Goal: Information Seeking & Learning: Learn about a topic

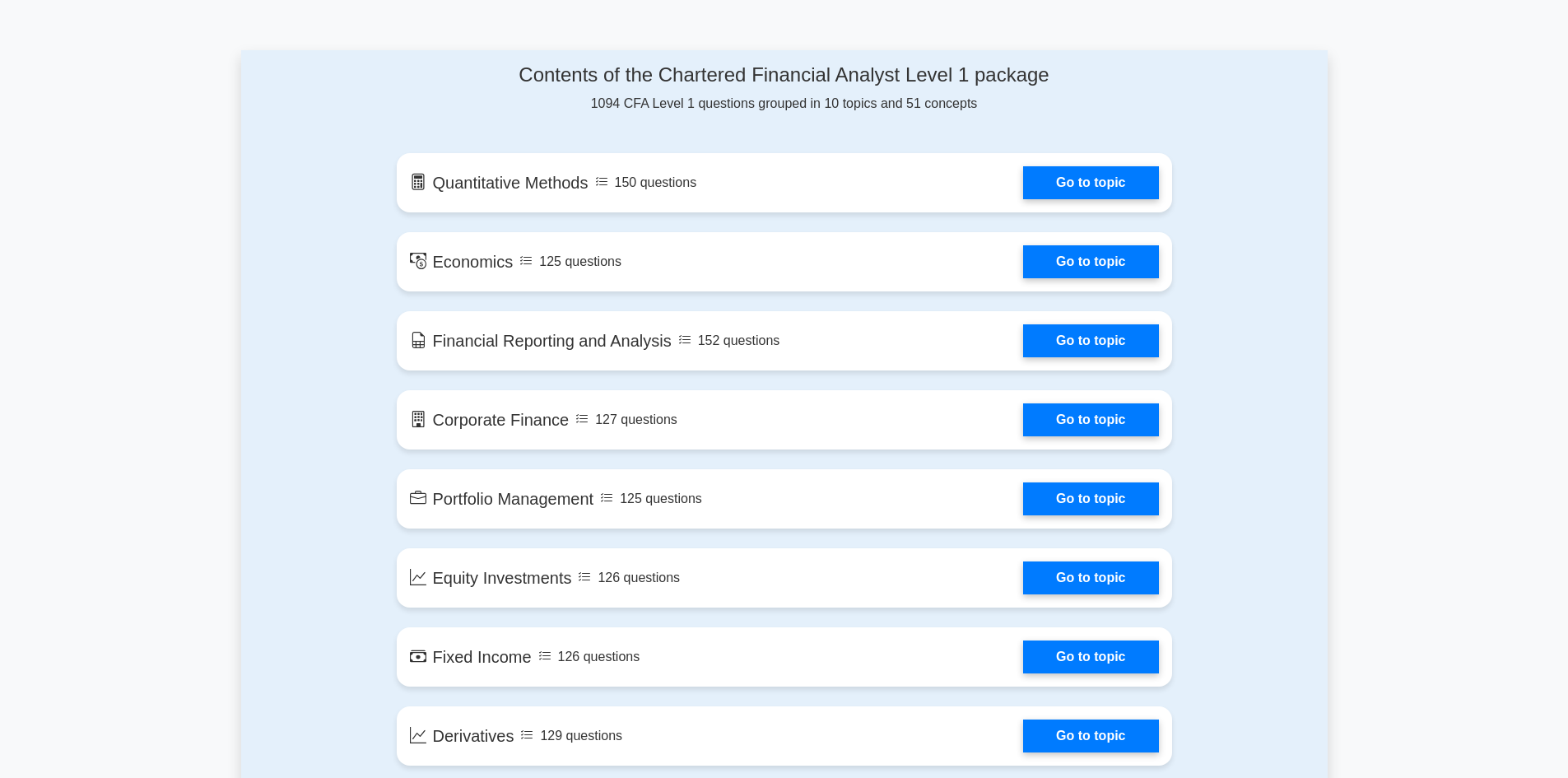
scroll to position [823, 0]
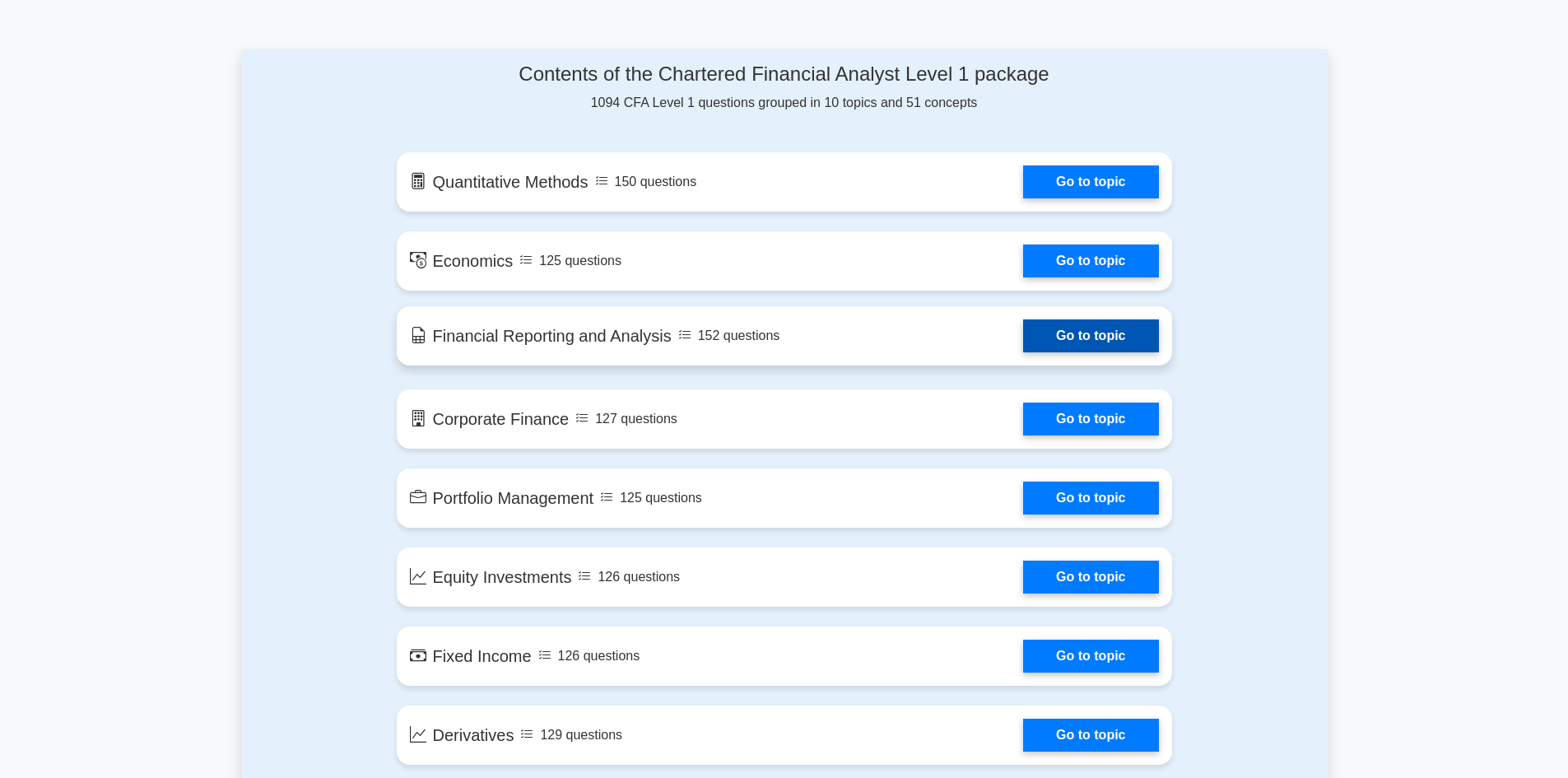
click at [1048, 346] on link "Go to topic" at bounding box center [1090, 335] width 135 height 33
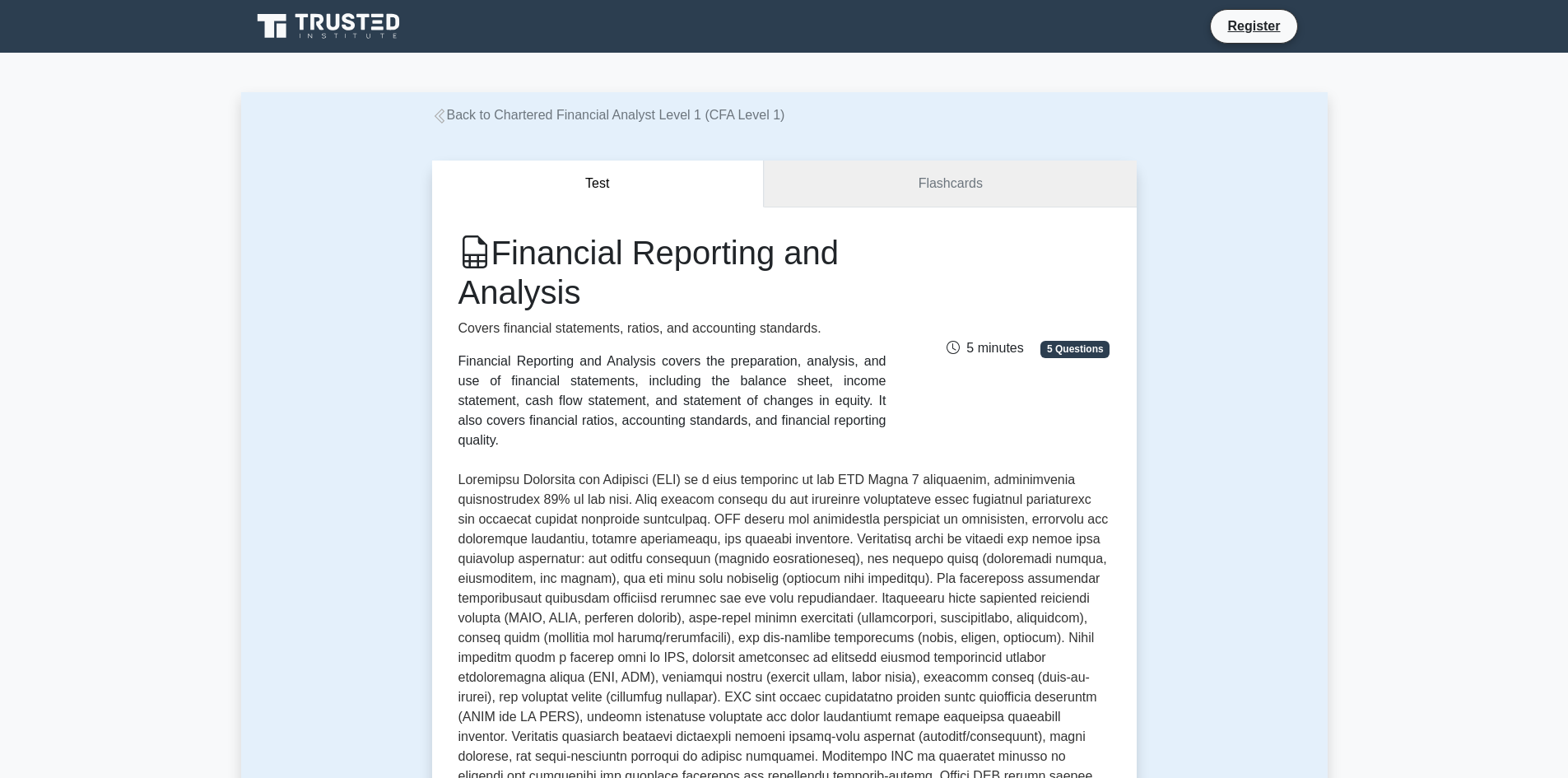
click at [860, 184] on link "Flashcards" at bounding box center [950, 184] width 372 height 47
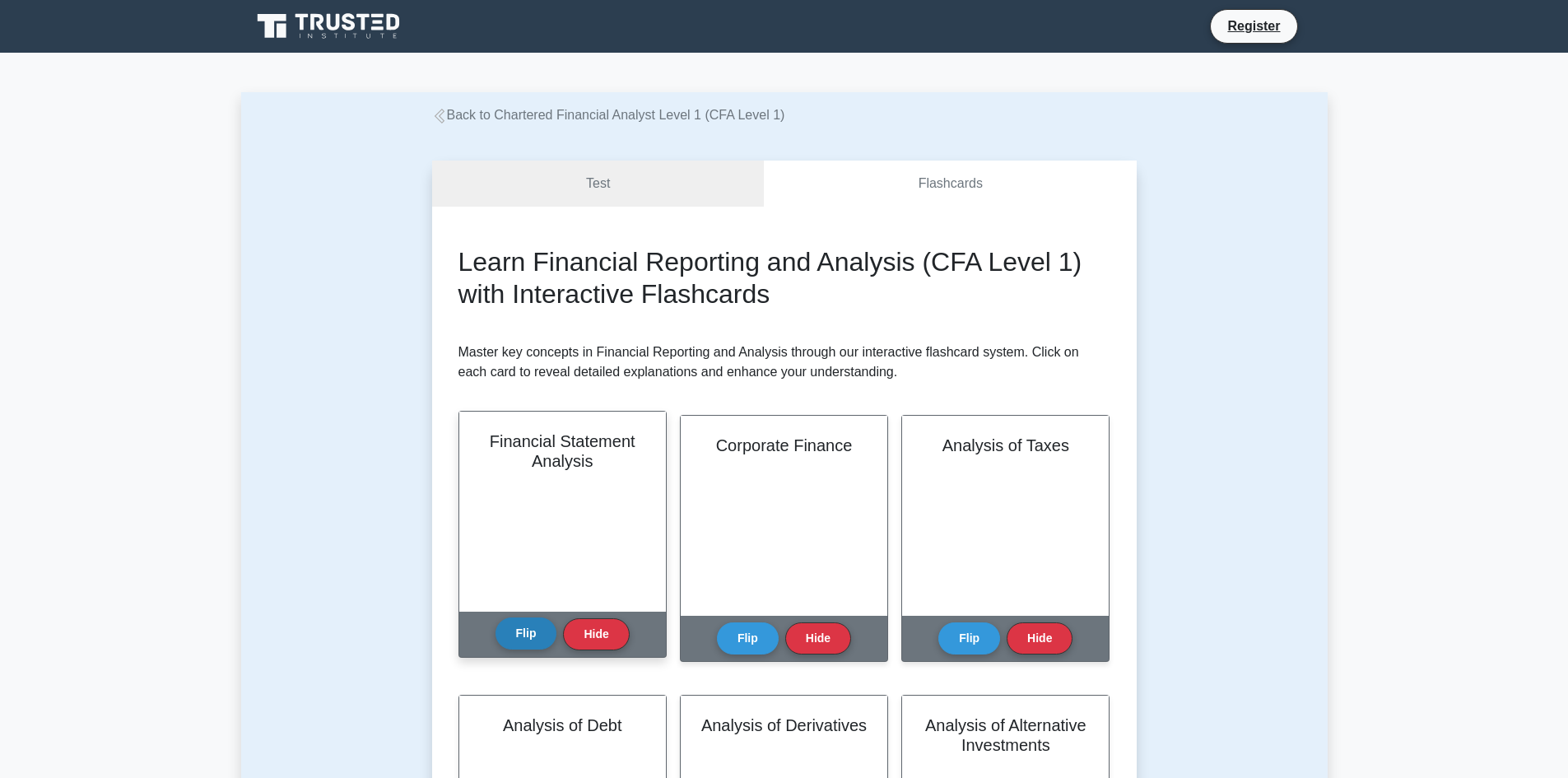
click at [523, 633] on button "Flip" at bounding box center [526, 634] width 62 height 32
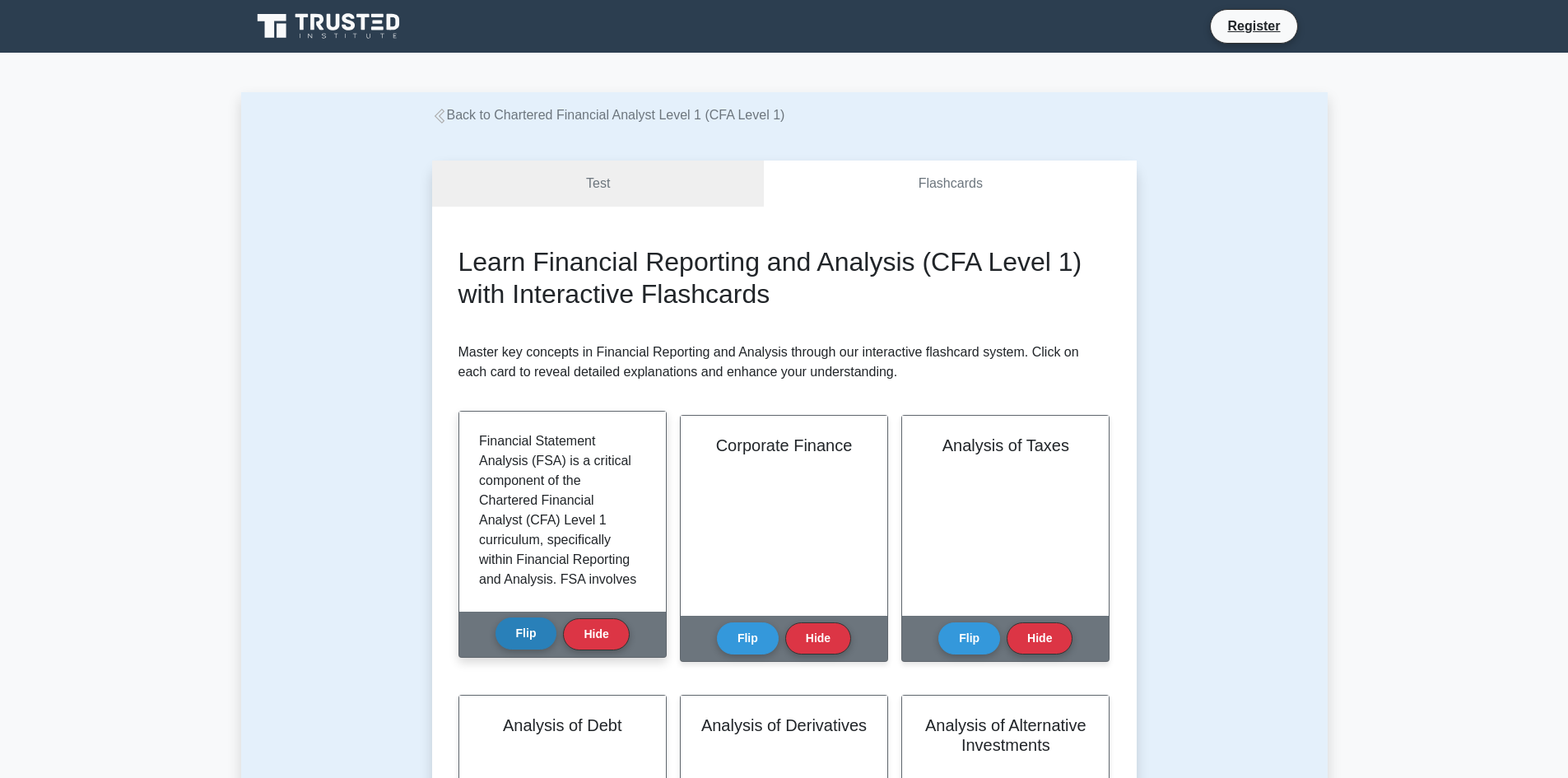
click at [523, 633] on button "Flip" at bounding box center [526, 634] width 62 height 32
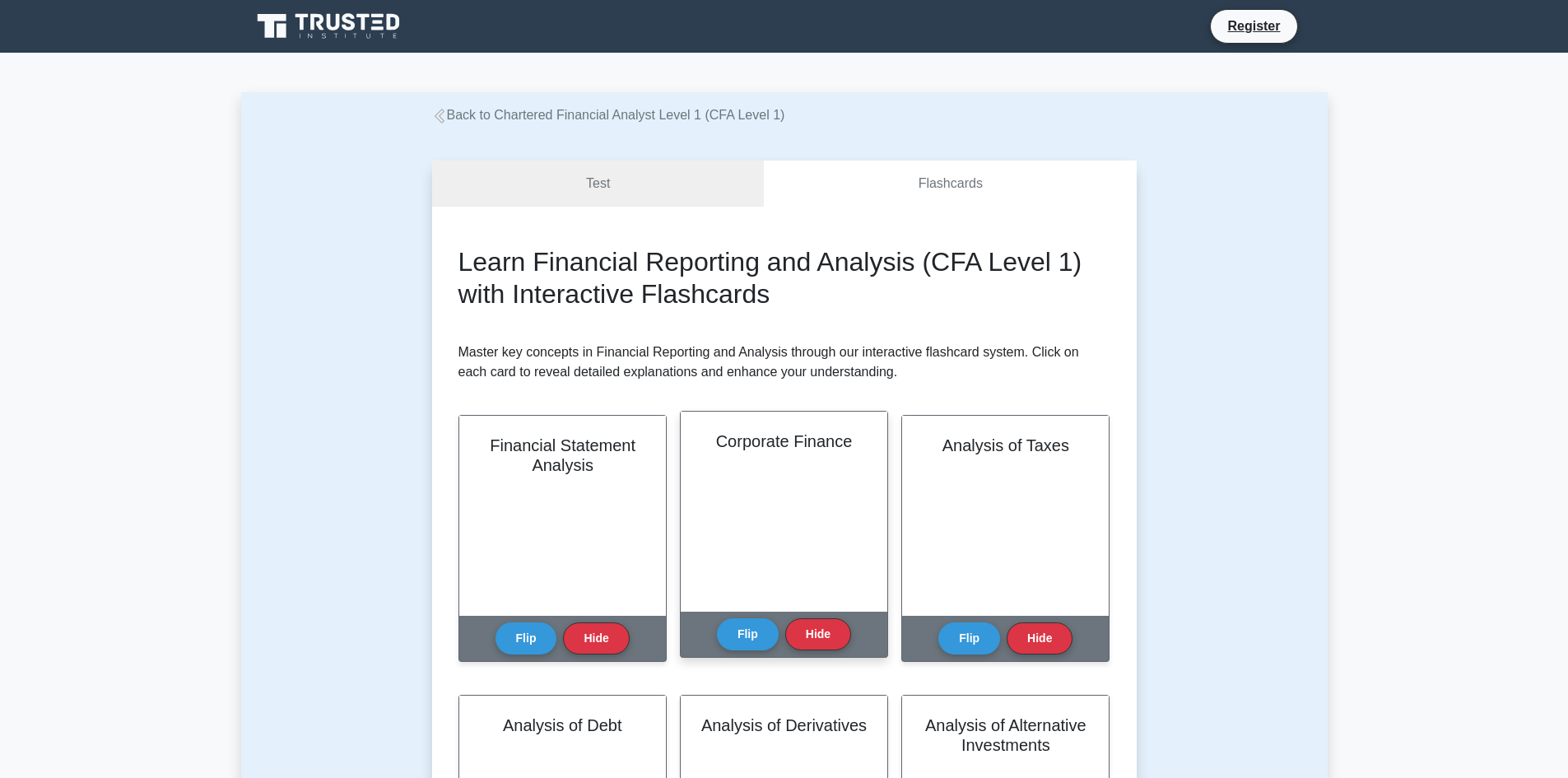
click at [706, 618] on div "Corporate Finance Flip Hide" at bounding box center [784, 534] width 209 height 247
click at [712, 622] on div "Corporate Finance Flip Hide" at bounding box center [784, 534] width 209 height 247
click at [718, 629] on button "Flip" at bounding box center [748, 634] width 62 height 32
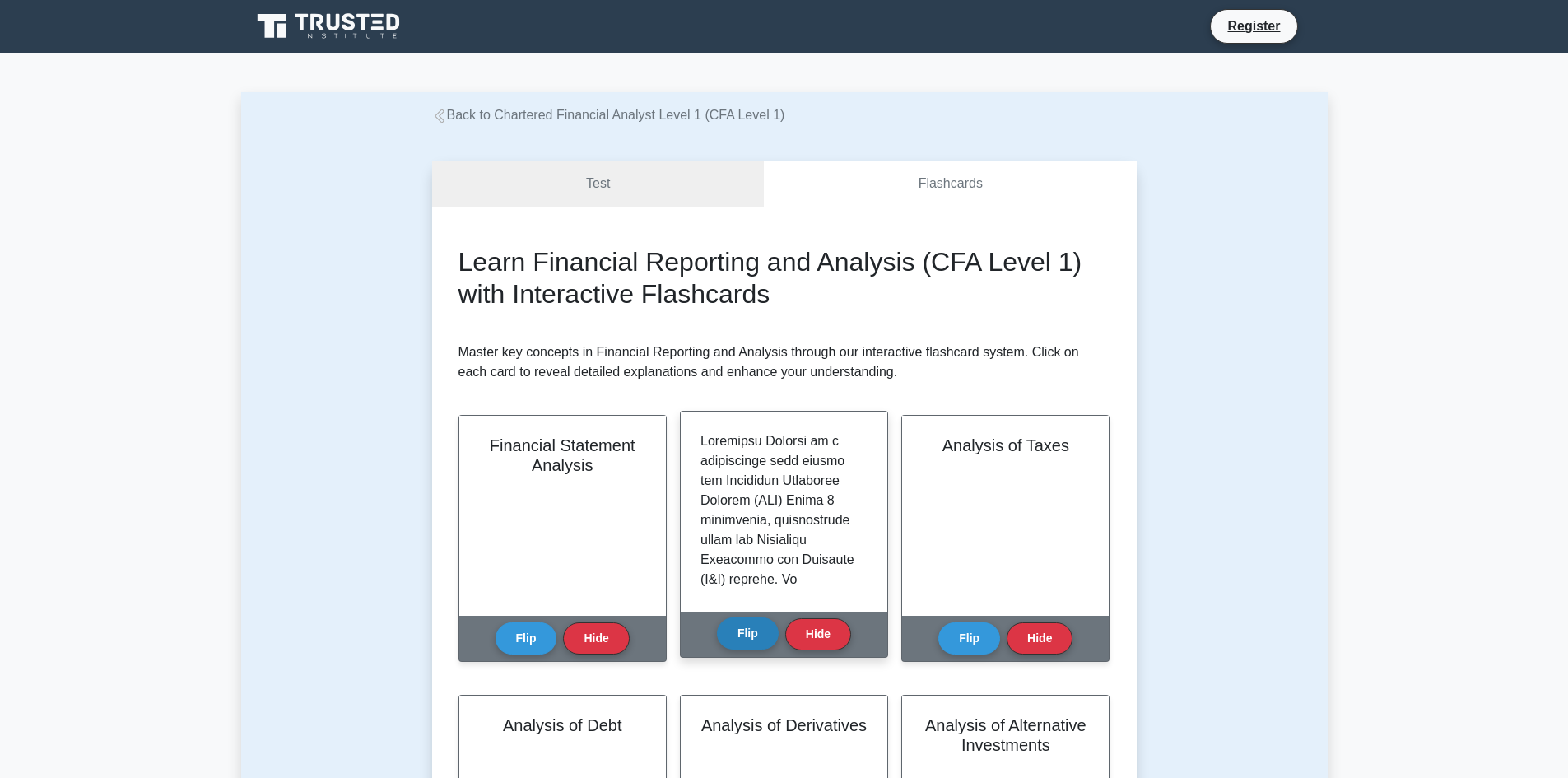
click at [727, 630] on button "Flip" at bounding box center [748, 634] width 62 height 32
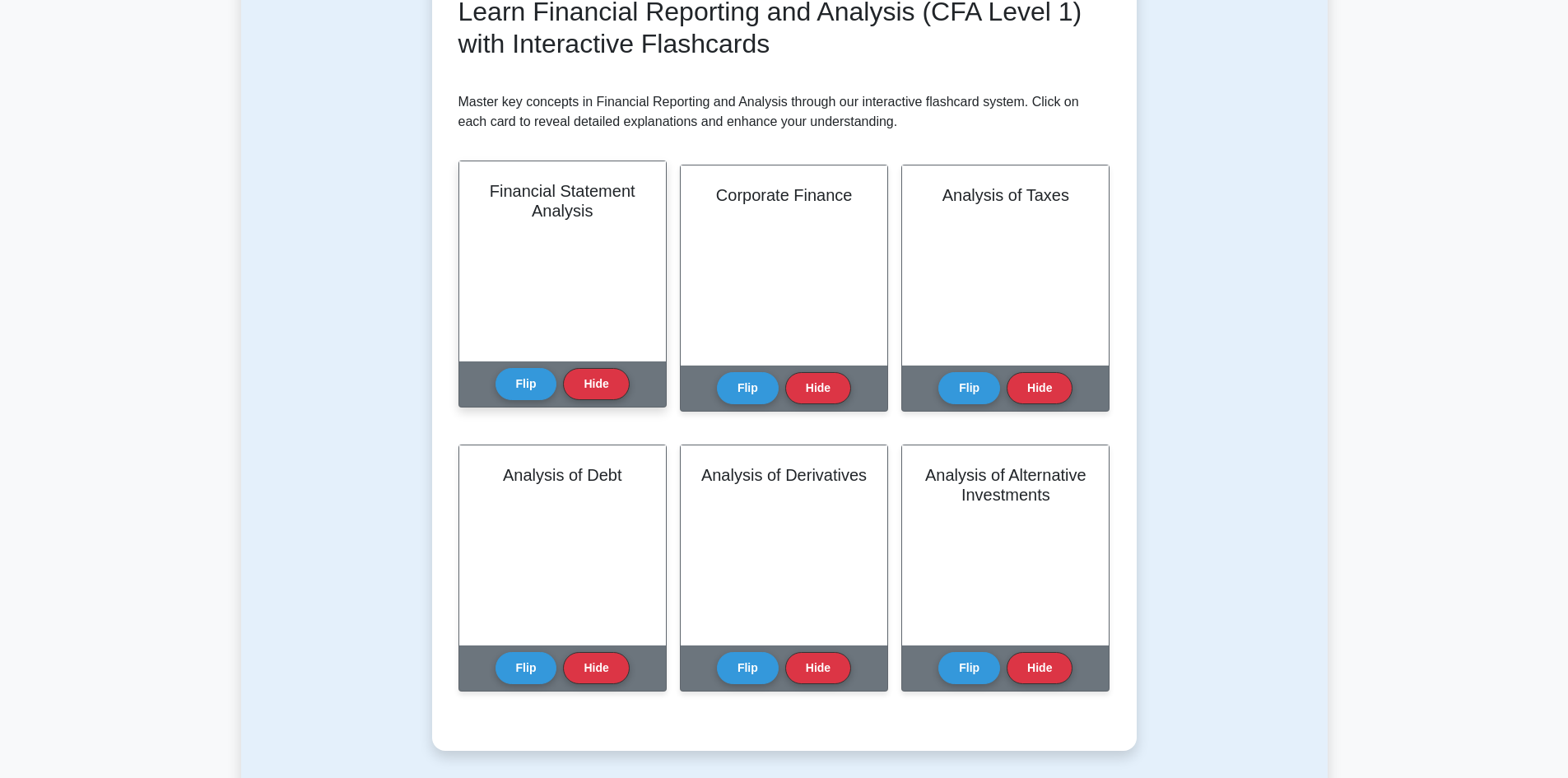
scroll to position [82, 0]
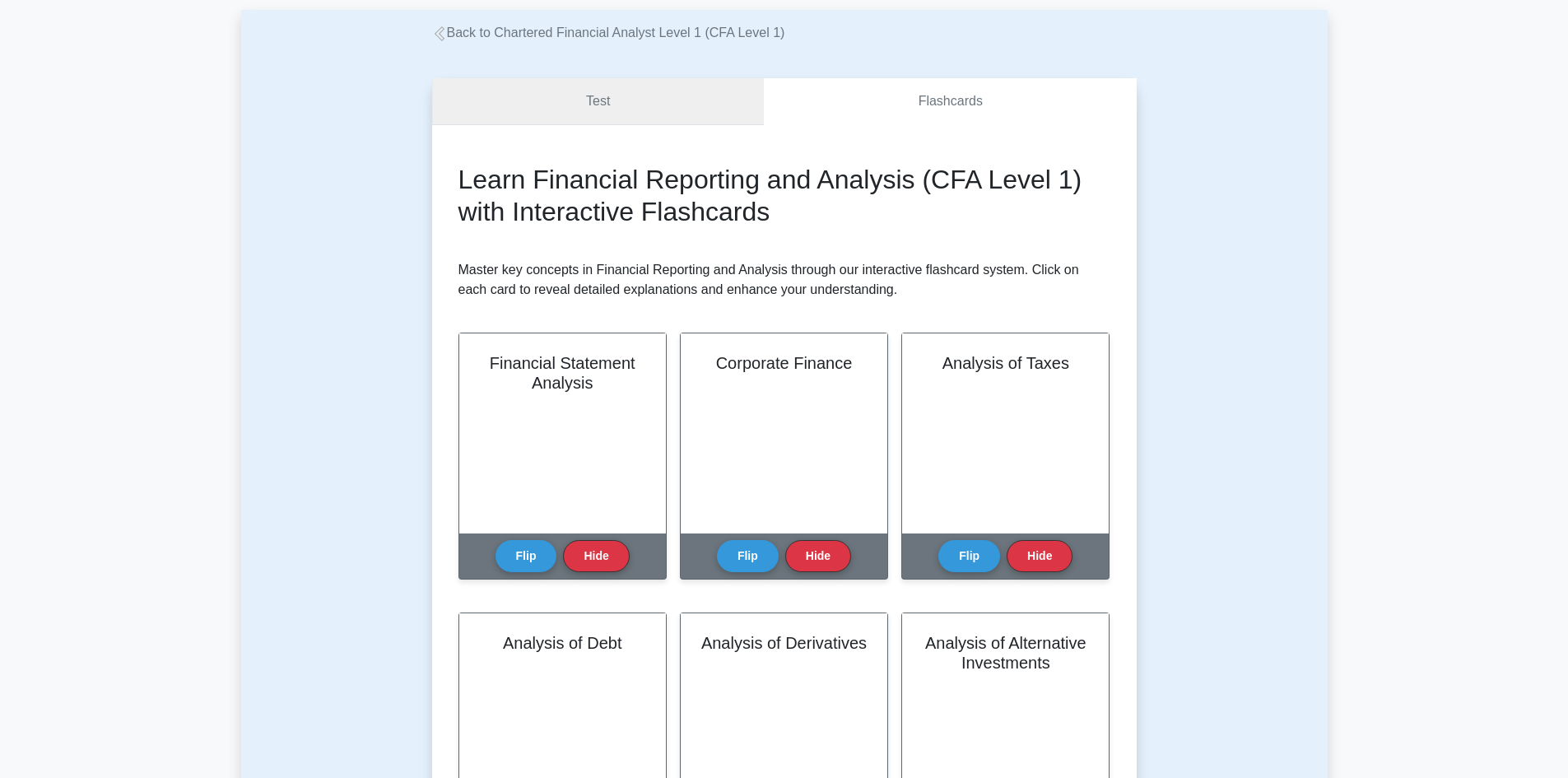
click at [532, 111] on link "Test" at bounding box center [598, 101] width 333 height 47
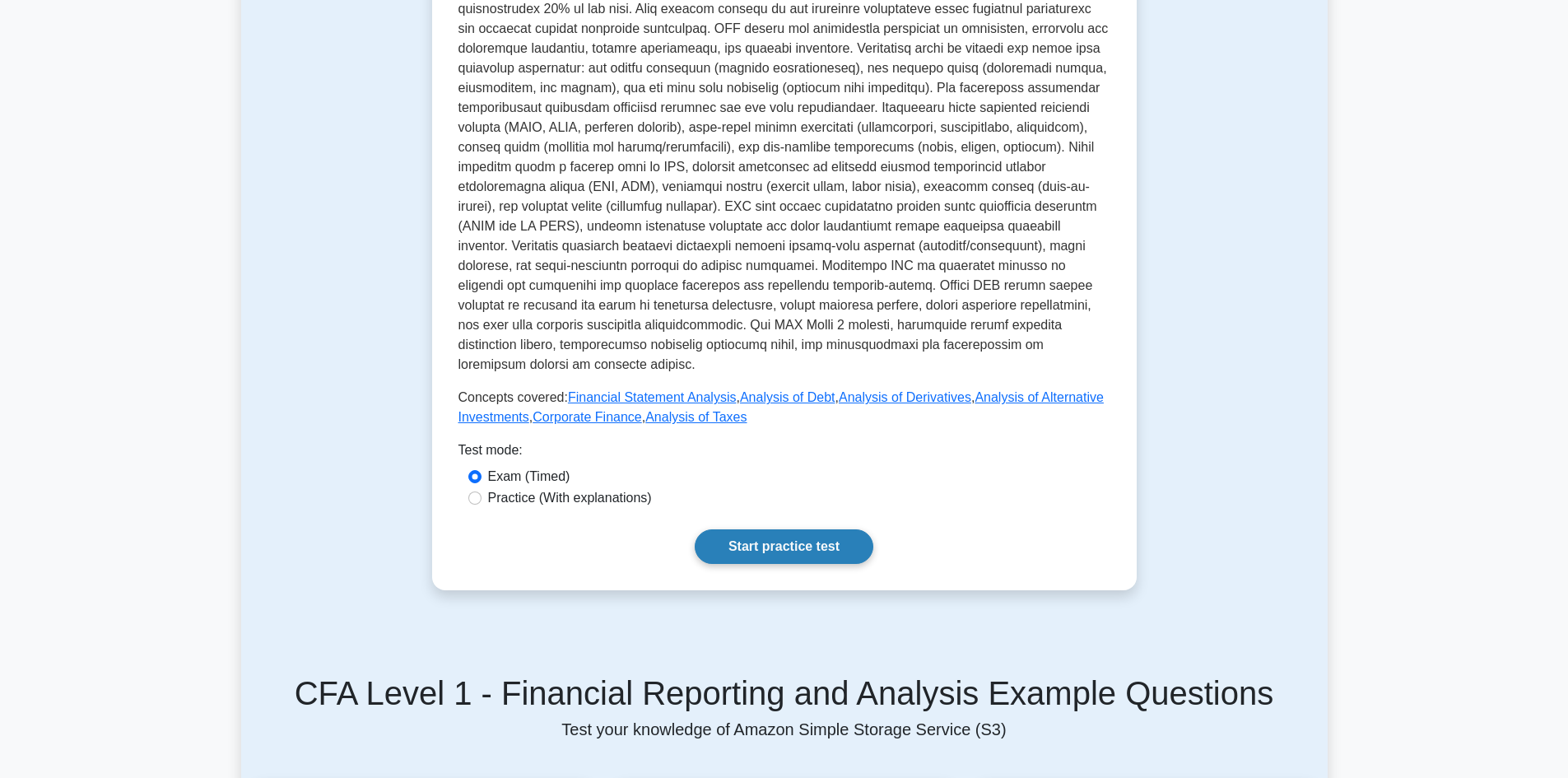
scroll to position [494, 0]
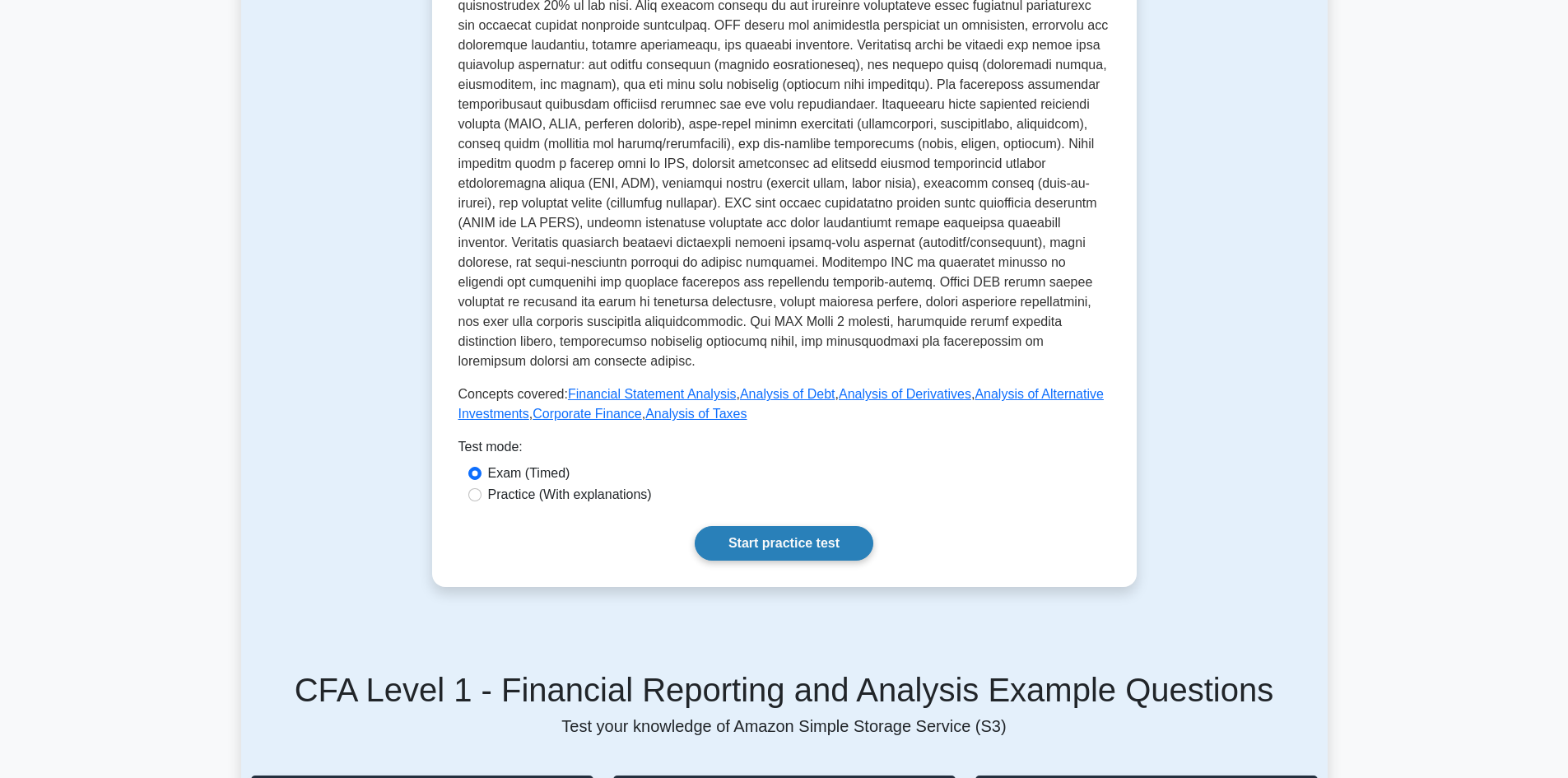
click at [725, 526] on link "Start practice test" at bounding box center [784, 543] width 179 height 34
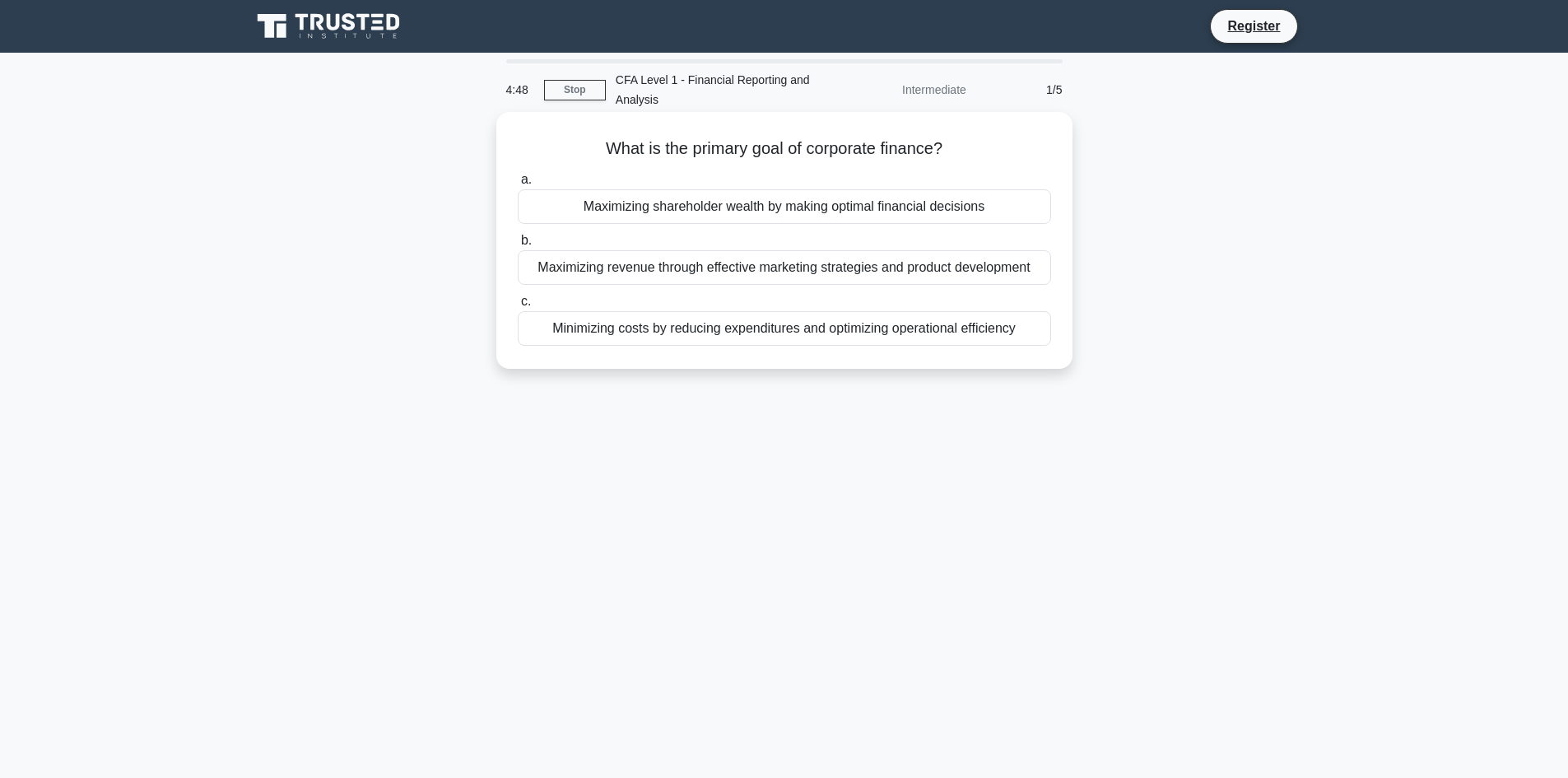
click at [619, 270] on div "Maximizing revenue through effective marketing strategies and product developme…" at bounding box center [784, 267] width 534 height 34
click at [518, 246] on input "b. Maximizing revenue through effective marketing strategies and product develo…" at bounding box center [518, 241] width 0 height 11
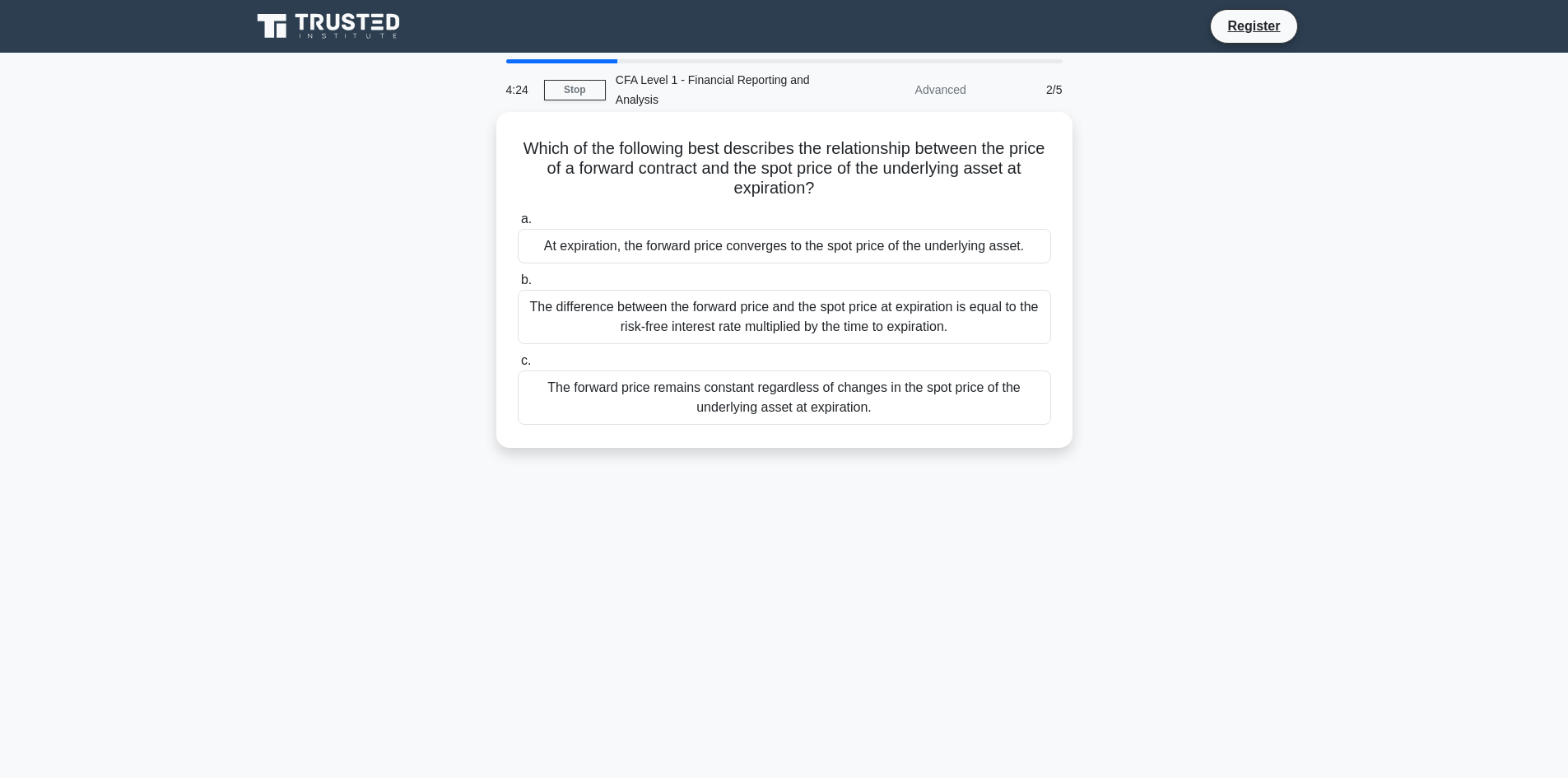
click at [674, 339] on div "The difference between the forward price and the spot price at expiration is eq…" at bounding box center [784, 317] width 534 height 54
click at [518, 286] on input "b. The difference between the forward price and the spot price at expiration is…" at bounding box center [518, 280] width 0 height 11
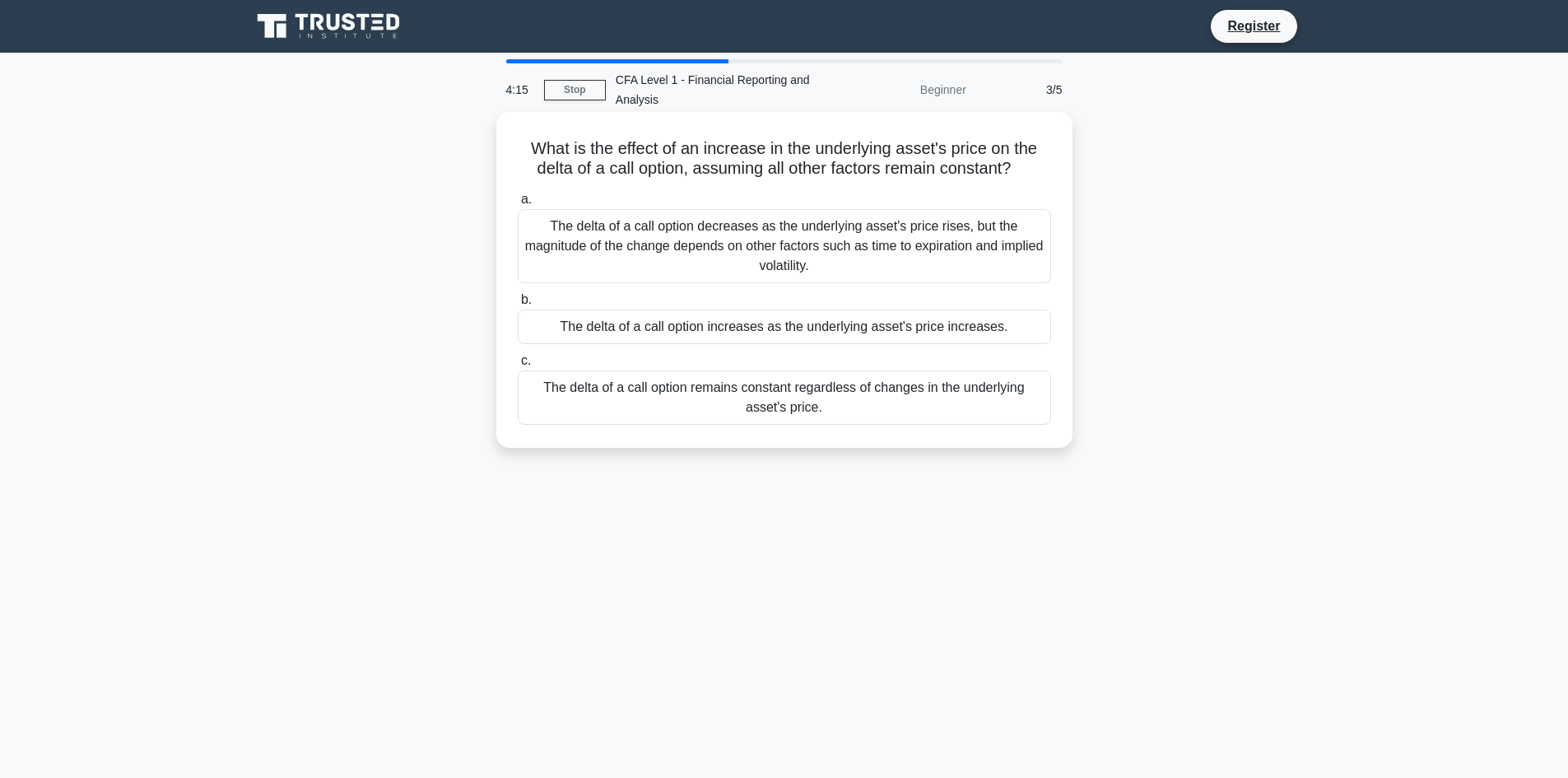
click at [609, 270] on div "The delta of a call option decreases as the underlying asset's price rises, but…" at bounding box center [784, 246] width 534 height 74
click at [518, 205] on input "a. The delta of a call option decreases as the underlying asset's price rises, …" at bounding box center [518, 200] width 0 height 11
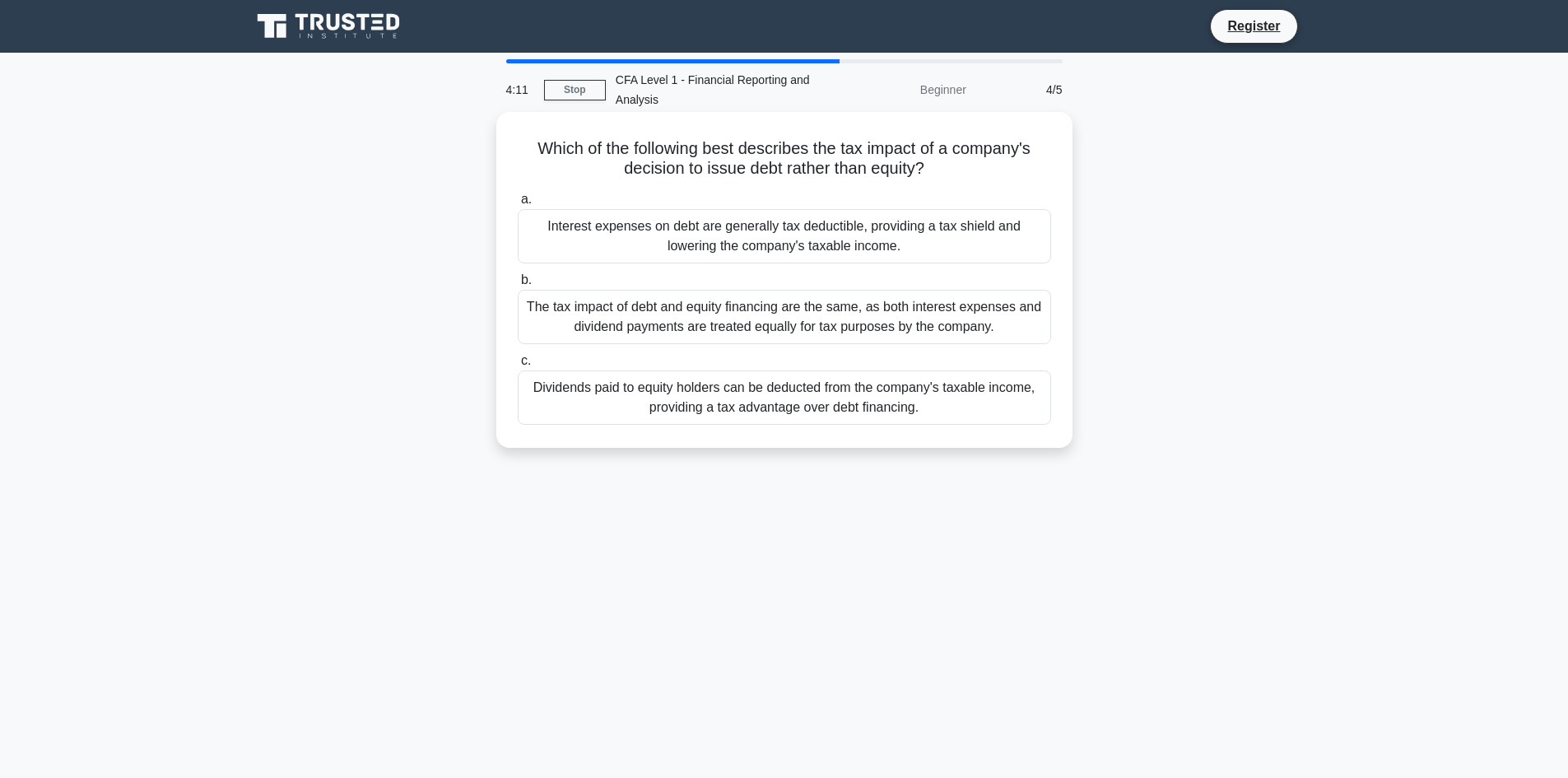
click at [593, 389] on div "Dividends paid to equity holders can be deducted from the company's taxable inc…" at bounding box center [784, 397] width 534 height 54
click at [518, 366] on input "c. Dividends paid to equity holders can be deducted from the company's taxable …" at bounding box center [518, 360] width 0 height 11
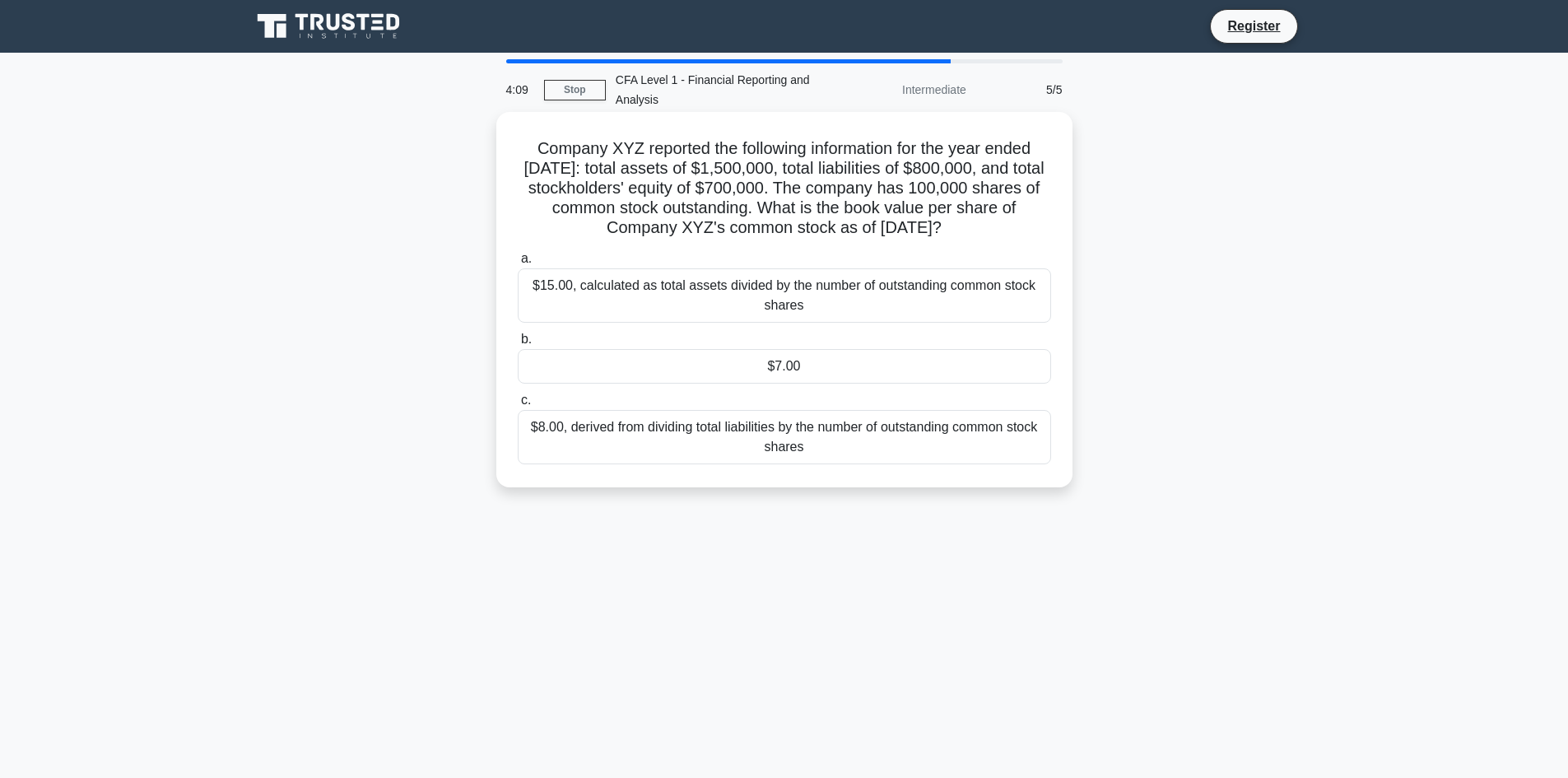
click at [593, 384] on div "$7.00" at bounding box center [784, 366] width 534 height 34
click at [518, 345] on input "b. $7.00" at bounding box center [518, 340] width 0 height 11
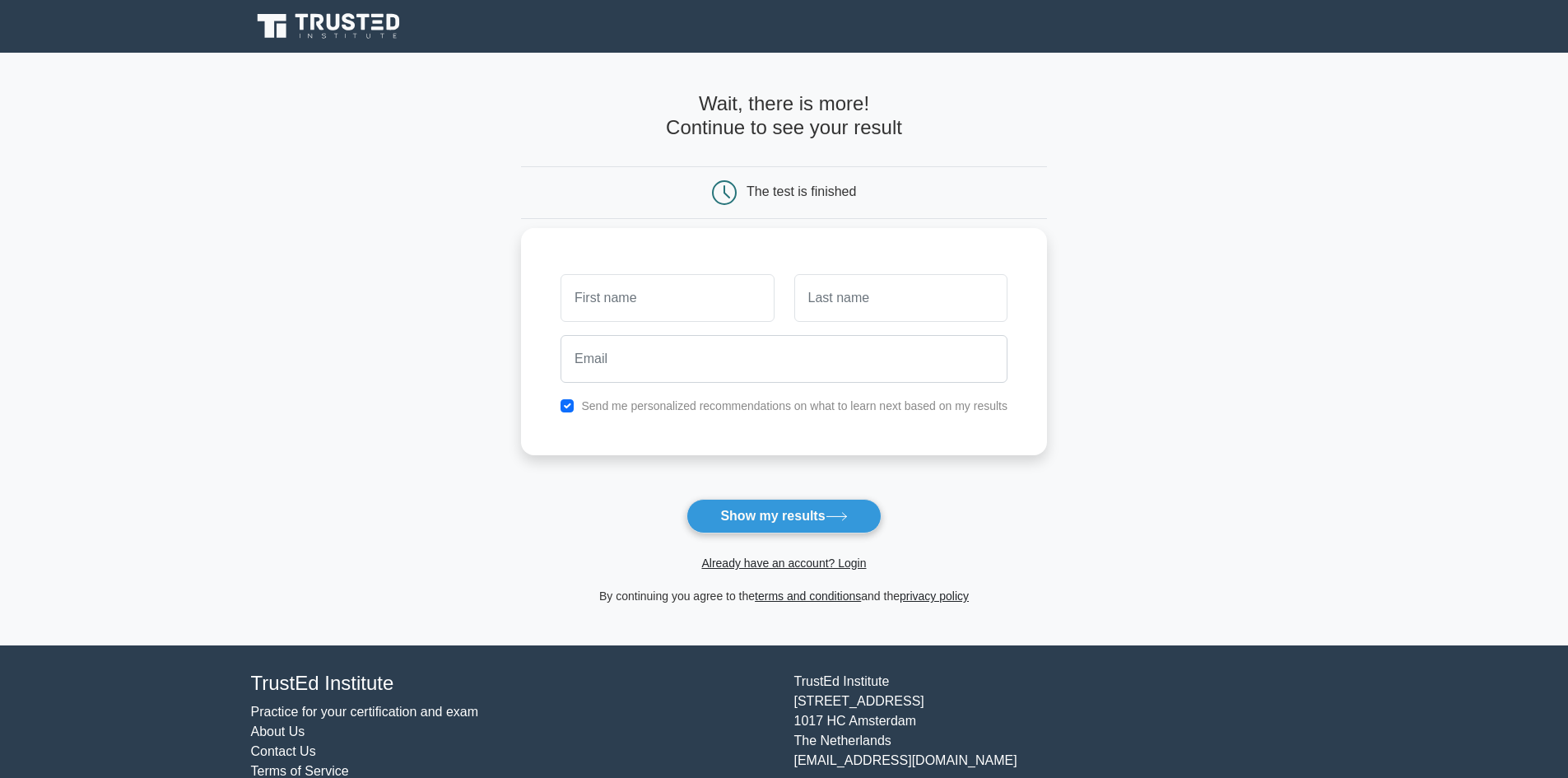
click at [588, 308] on input "text" at bounding box center [667, 298] width 213 height 48
click at [741, 519] on button "Show my results" at bounding box center [784, 516] width 194 height 34
click at [632, 314] on input "text" at bounding box center [667, 298] width 213 height 48
type input "Siluna"
type input "[PERSON_NAME]"
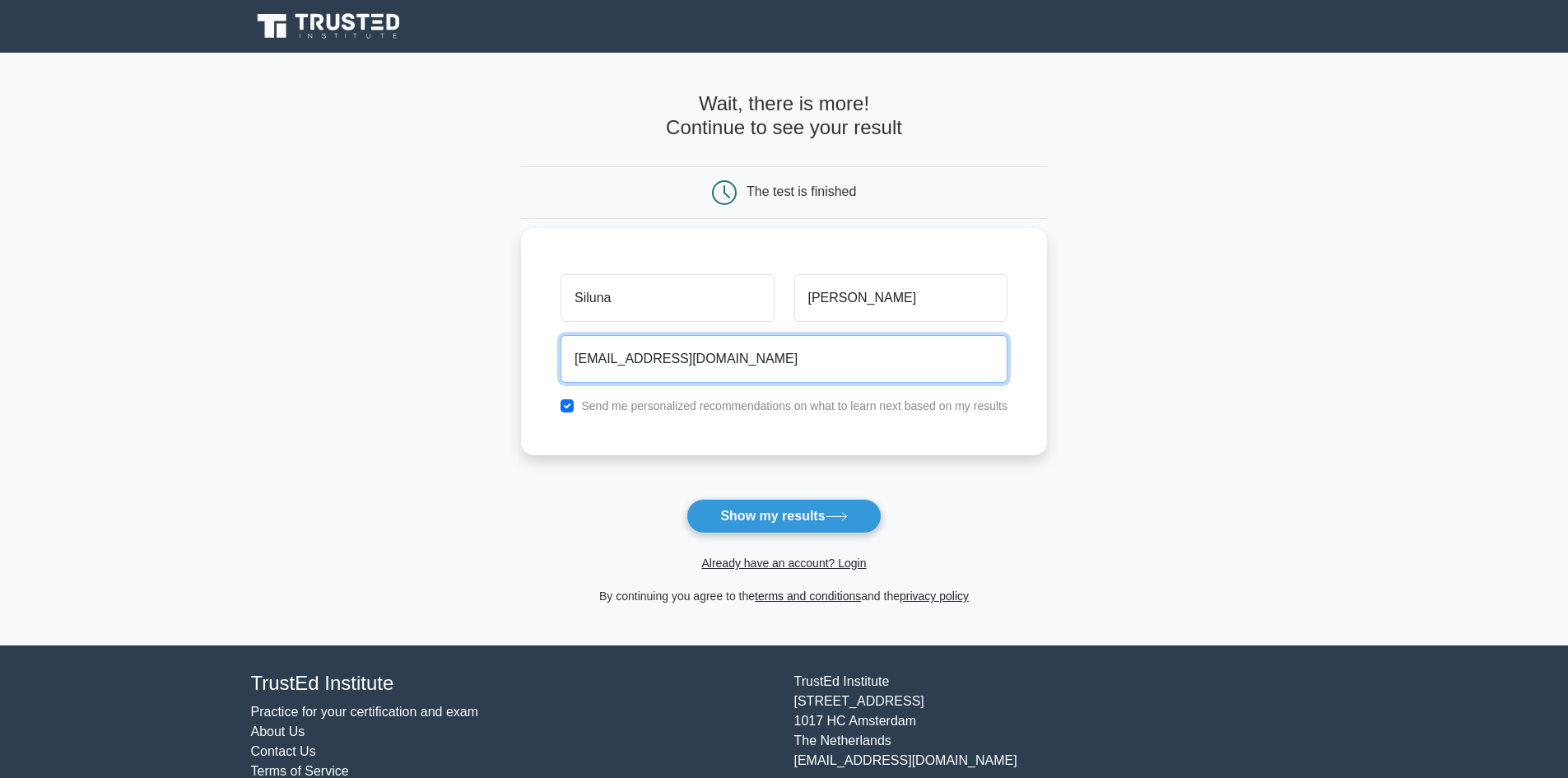
type input "[EMAIL_ADDRESS][DOMAIN_NAME]"
click at [686, 499] on button "Show my results" at bounding box center [784, 516] width 194 height 34
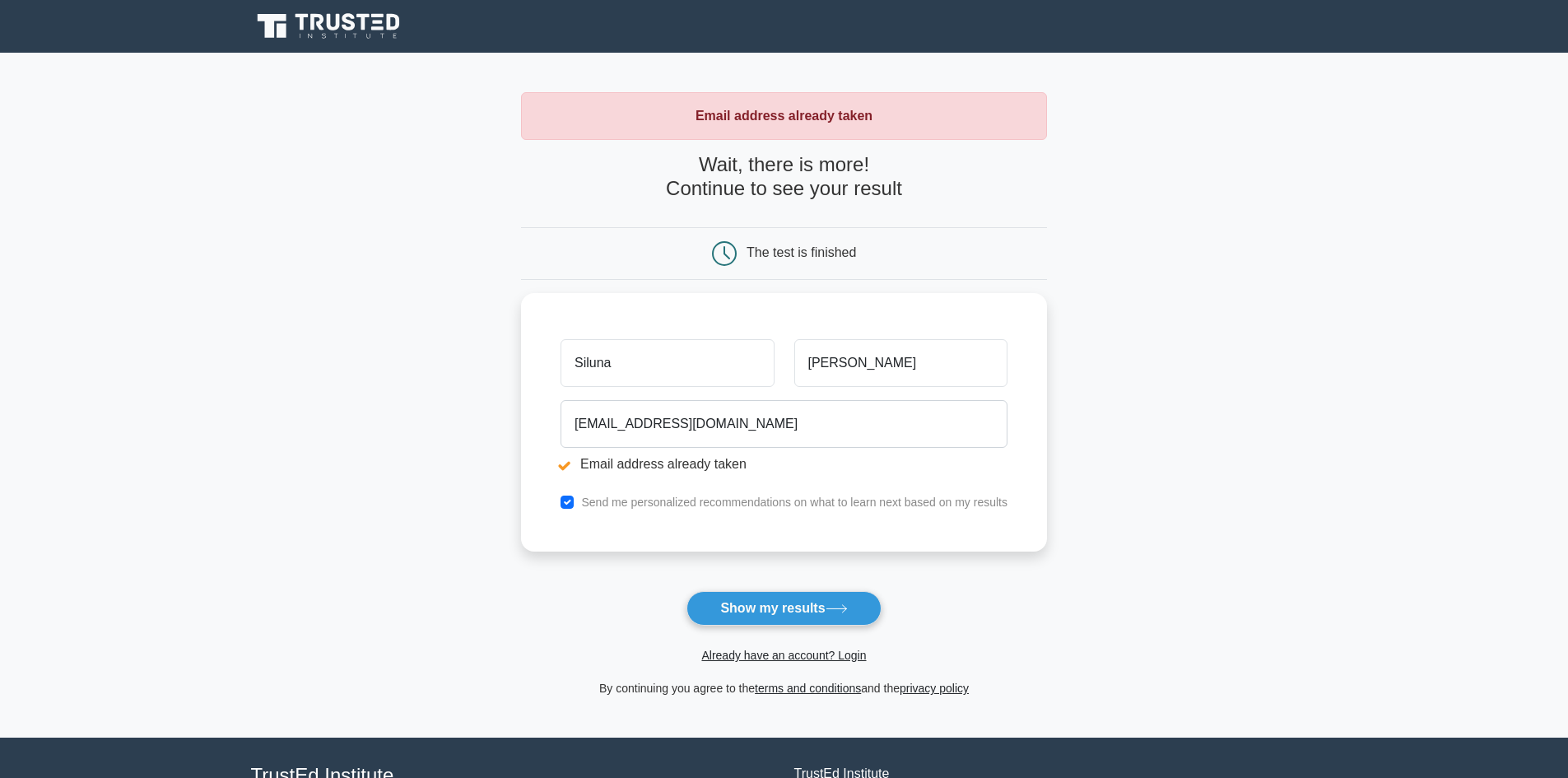
click at [290, 26] on icon at bounding box center [330, 26] width 158 height 31
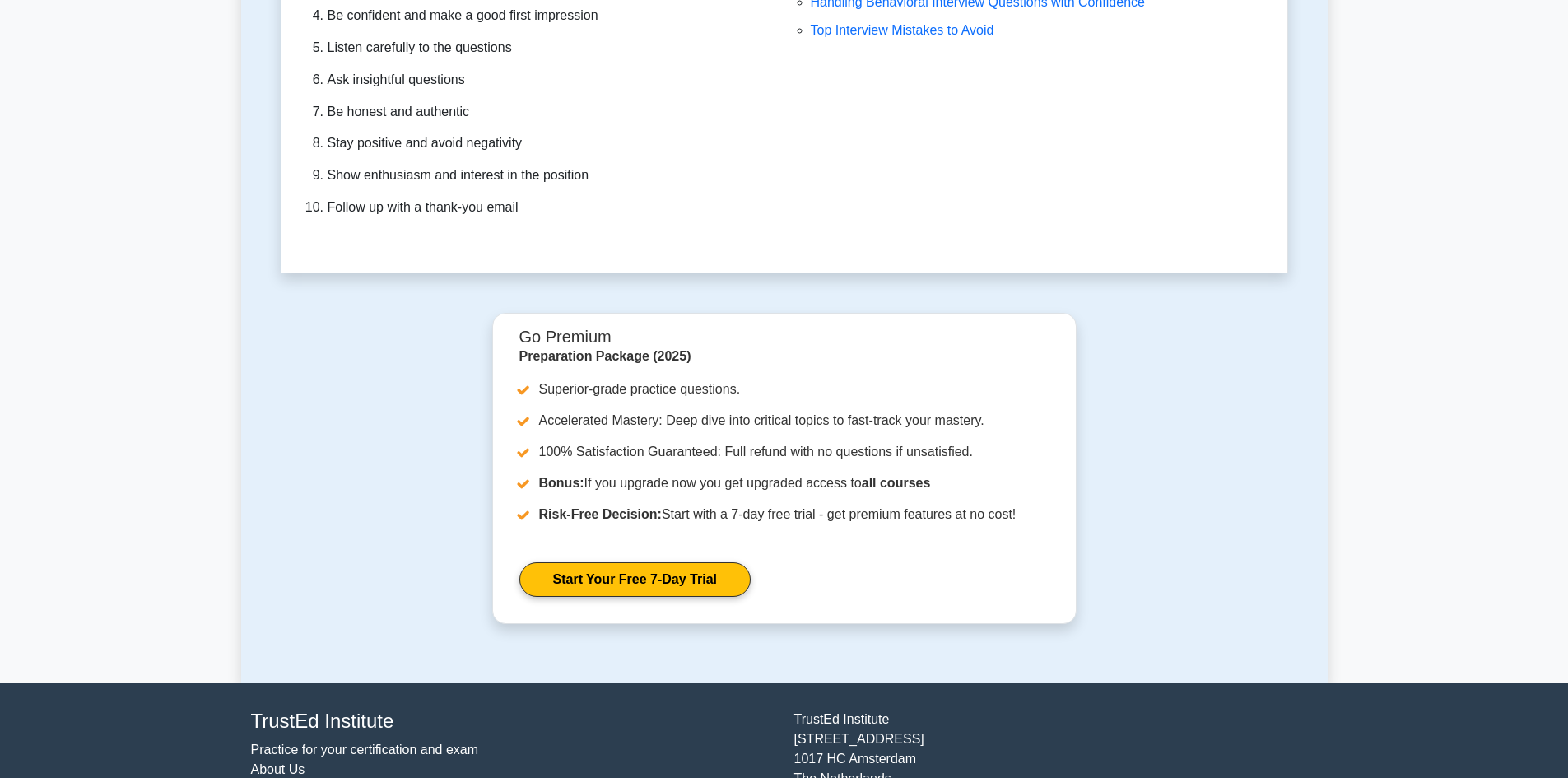
scroll to position [4845, 0]
